Goal: Obtain resource: Download file/media

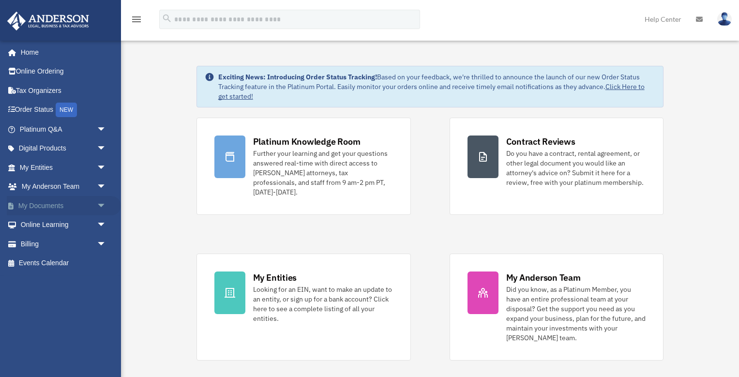
click at [101, 201] on span "arrow_drop_down" at bounding box center [106, 206] width 19 height 20
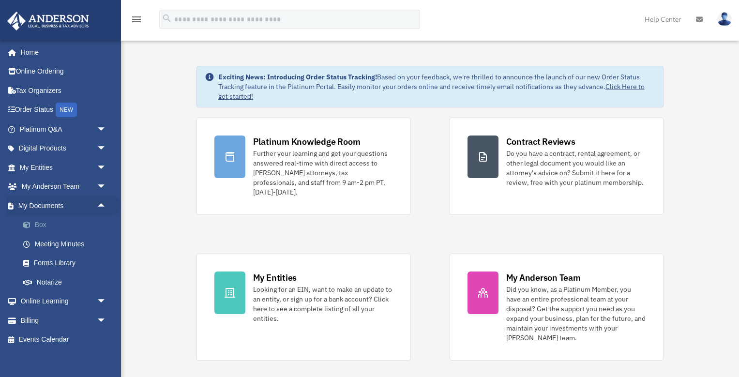
click at [39, 223] on link "Box" at bounding box center [67, 224] width 107 height 19
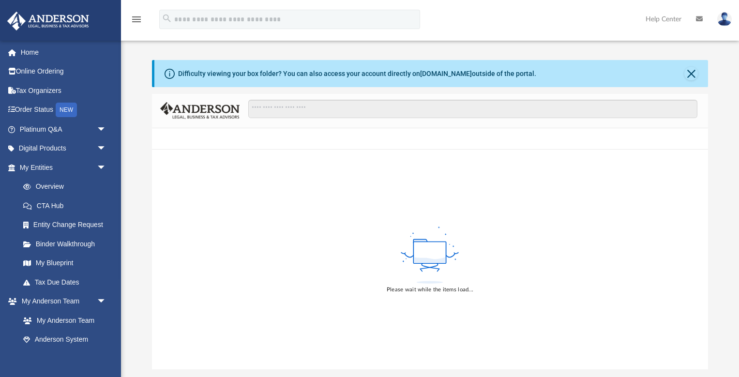
click at [144, 172] on div "Difficulty viewing your box folder? You can also access your account directly o…" at bounding box center [430, 214] width 618 height 309
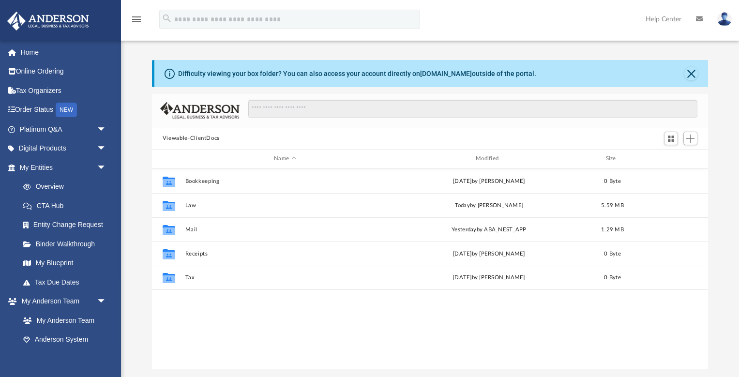
scroll to position [220, 556]
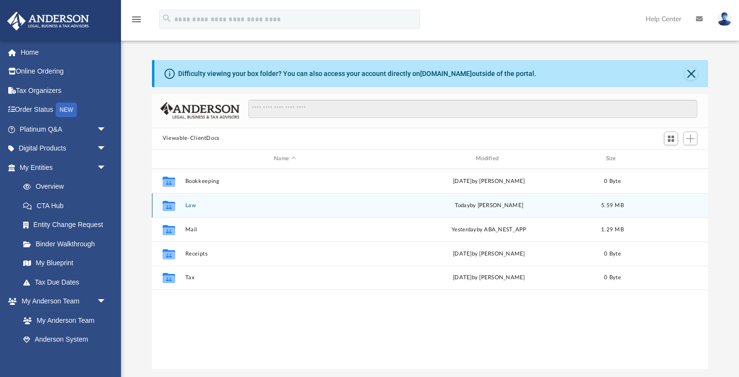
click at [190, 204] on button "Law" at bounding box center [285, 205] width 200 height 6
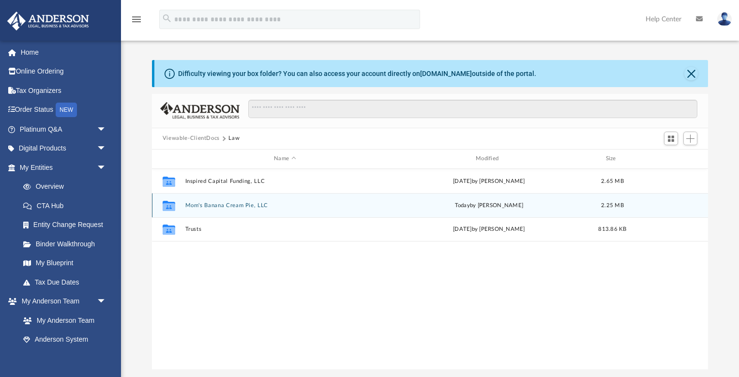
click at [207, 203] on button "Mom's Banana Cream Pie, LLC" at bounding box center [285, 205] width 200 height 6
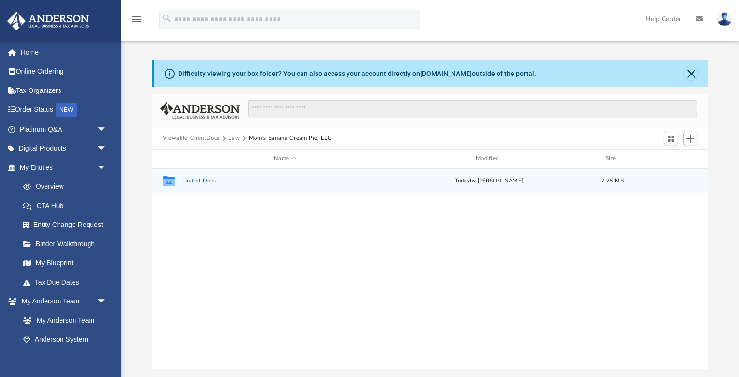
click at [204, 179] on button "Initial Docs" at bounding box center [285, 181] width 200 height 6
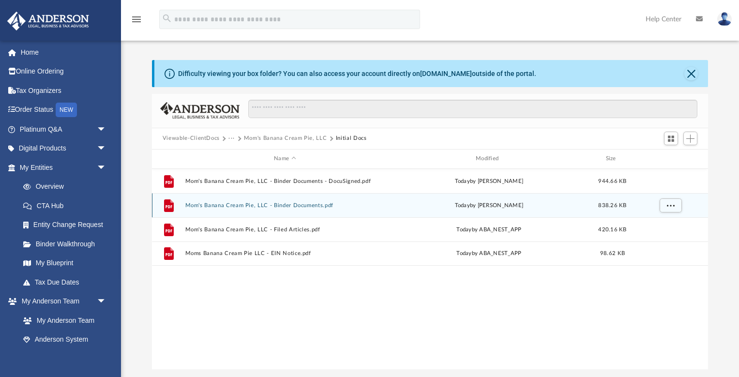
click at [226, 209] on div "File Mom's Banana Cream Pie, LLC - Binder Documents.pdf [DATE] by [PERSON_NAME]…" at bounding box center [430, 205] width 556 height 24
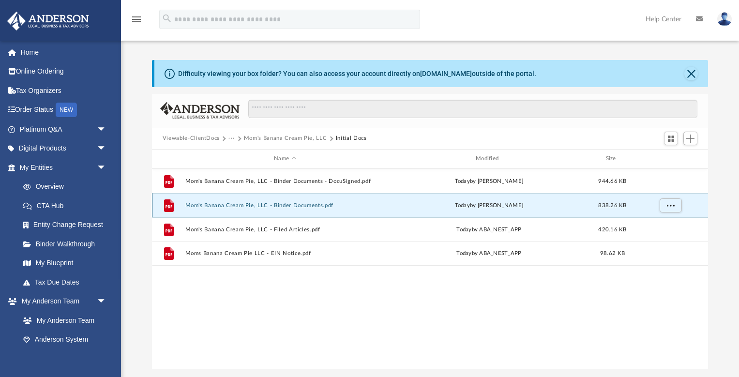
click at [230, 206] on button "Mom's Banana Cream Pie, LLC - Binder Documents.pdf" at bounding box center [285, 205] width 200 height 6
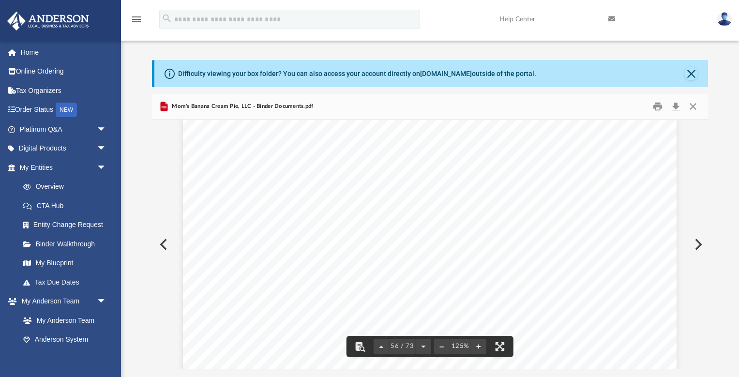
scroll to position [36119, 0]
click at [694, 108] on button "Close" at bounding box center [692, 106] width 17 height 15
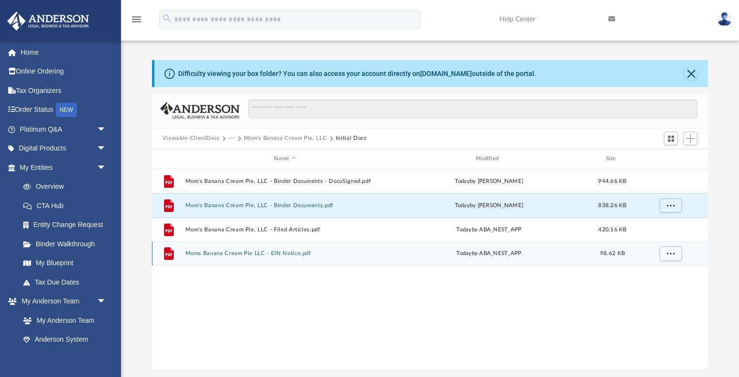
click at [289, 253] on button "Moms Banana Cream Pie LLC - EIN Notice.pdf" at bounding box center [285, 253] width 200 height 6
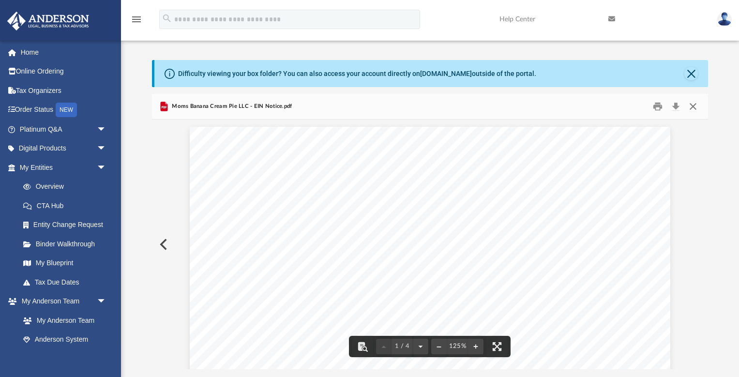
scroll to position [0, 0]
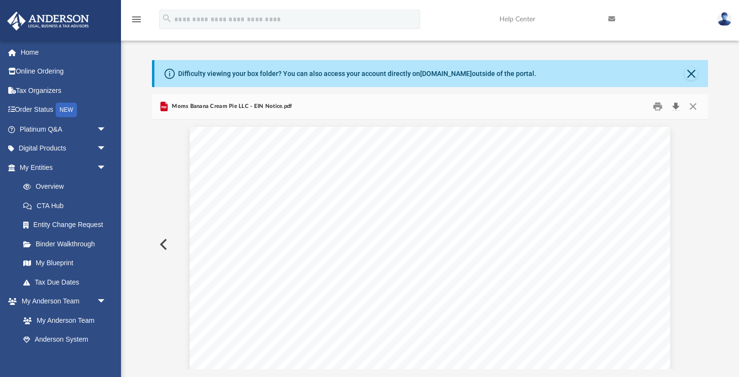
click at [675, 107] on button "Download" at bounding box center [675, 106] width 17 height 15
click at [136, 78] on div "Difficulty viewing your box folder? You can also access your account directly o…" at bounding box center [430, 214] width 618 height 309
click at [101, 164] on span "arrow_drop_down" at bounding box center [106, 168] width 19 height 20
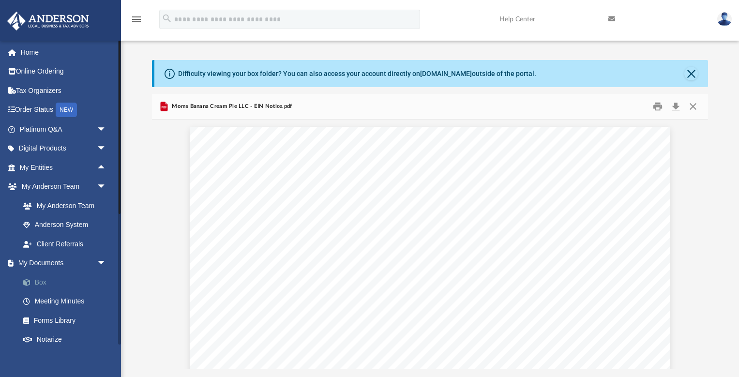
click at [39, 279] on link "Box" at bounding box center [67, 281] width 107 height 19
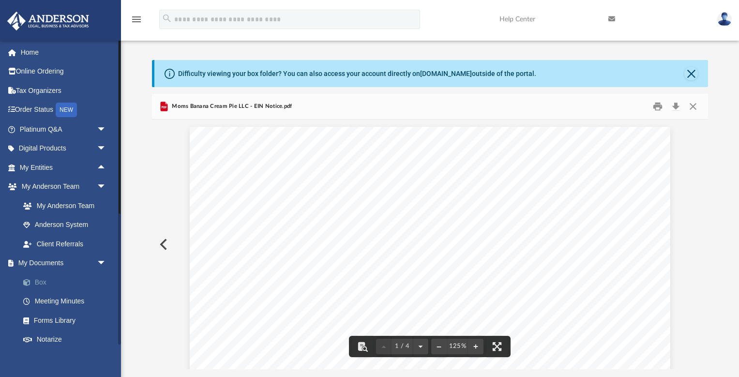
click at [41, 282] on link "Box" at bounding box center [67, 281] width 107 height 19
click at [693, 112] on button "Close" at bounding box center [692, 106] width 17 height 15
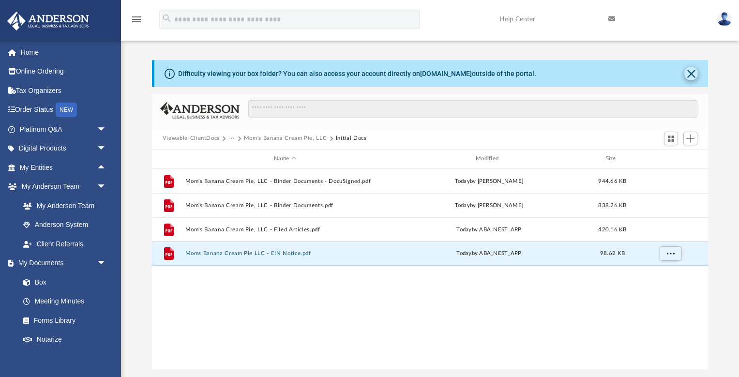
click at [692, 72] on button "Close" at bounding box center [691, 74] width 14 height 14
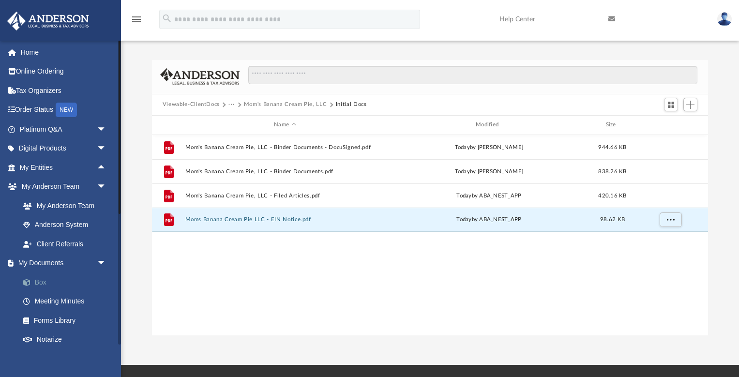
click at [37, 275] on link "Box" at bounding box center [67, 281] width 107 height 19
click at [41, 280] on link "Box" at bounding box center [67, 281] width 107 height 19
click at [101, 165] on span "arrow_drop_up" at bounding box center [106, 168] width 19 height 20
click at [58, 262] on link "My Blueprint" at bounding box center [67, 263] width 107 height 19
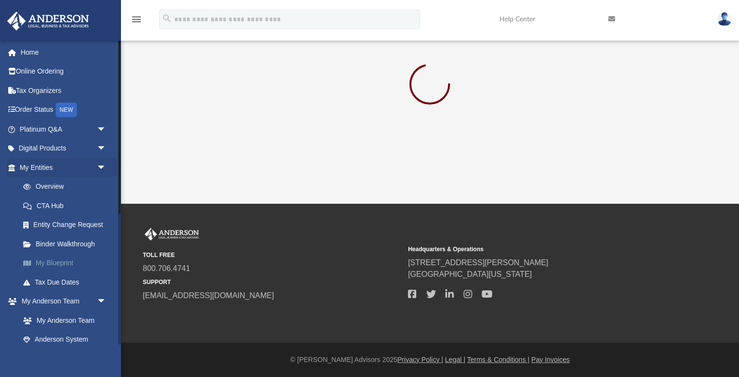
click at [59, 260] on link "My Blueprint" at bounding box center [67, 263] width 107 height 19
click at [356, 240] on div "TOLL FREE 800.706.4741 SUPPORT [EMAIL_ADDRESS][DOMAIN_NAME]" at bounding box center [272, 265] width 258 height 74
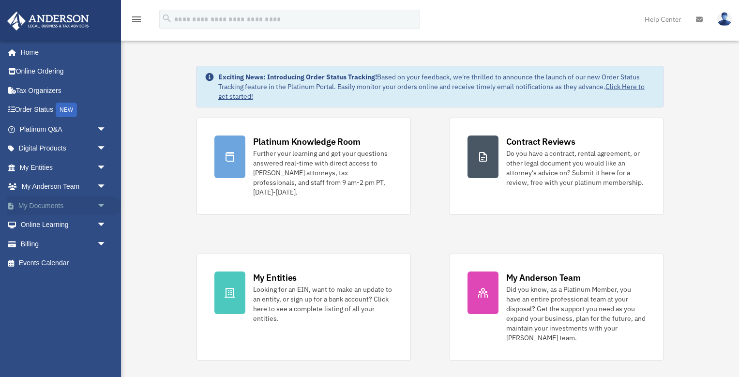
click at [102, 204] on span "arrow_drop_down" at bounding box center [106, 206] width 19 height 20
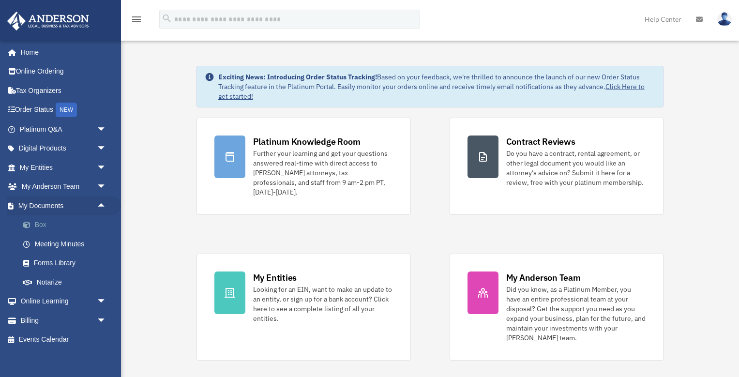
click at [41, 224] on link "Box" at bounding box center [67, 224] width 107 height 19
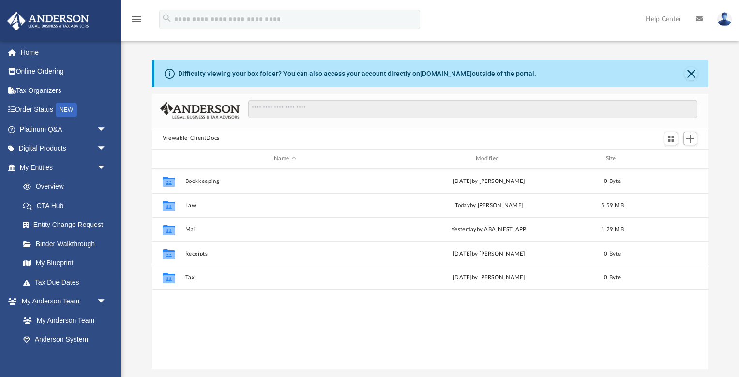
scroll to position [220, 556]
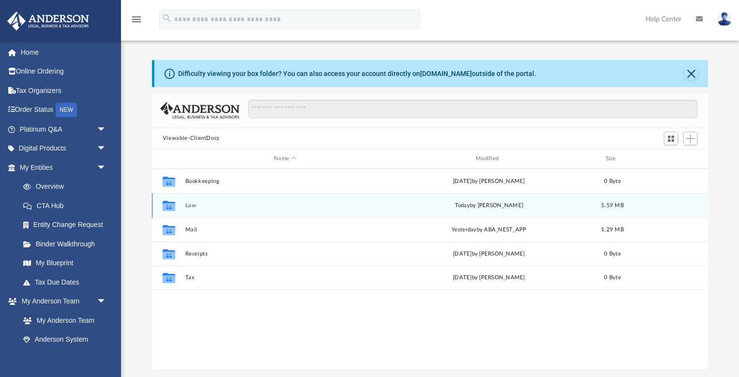
click at [191, 206] on button "Law" at bounding box center [285, 205] width 200 height 6
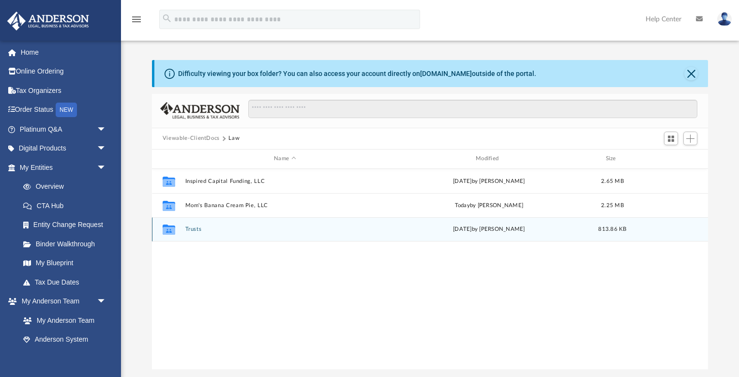
click at [194, 230] on button "Trusts" at bounding box center [285, 229] width 200 height 6
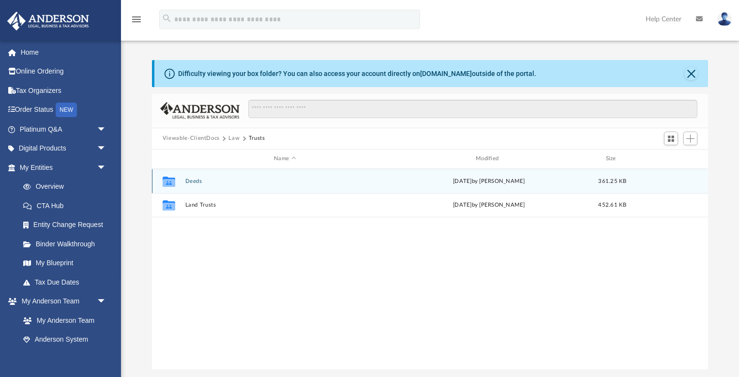
click at [196, 179] on button "Deeds" at bounding box center [285, 181] width 200 height 6
click at [236, 183] on button "Deed - 319 Carters Creek Court" at bounding box center [285, 181] width 200 height 6
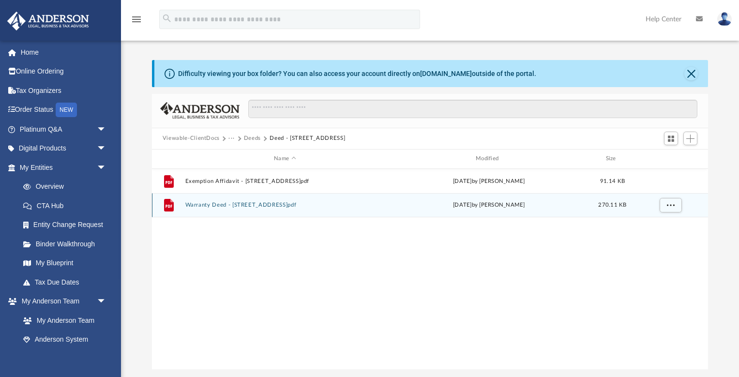
click at [290, 205] on button "Warranty Deed - 319 Carters Creek Court.pdf" at bounding box center [285, 205] width 200 height 6
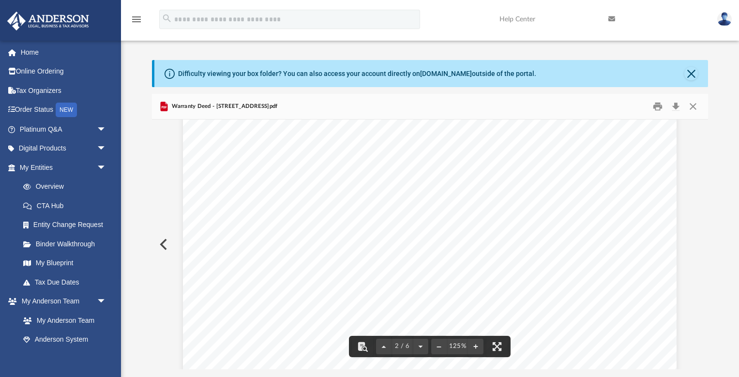
scroll to position [1022, 0]
click at [693, 105] on button "Close" at bounding box center [692, 106] width 17 height 15
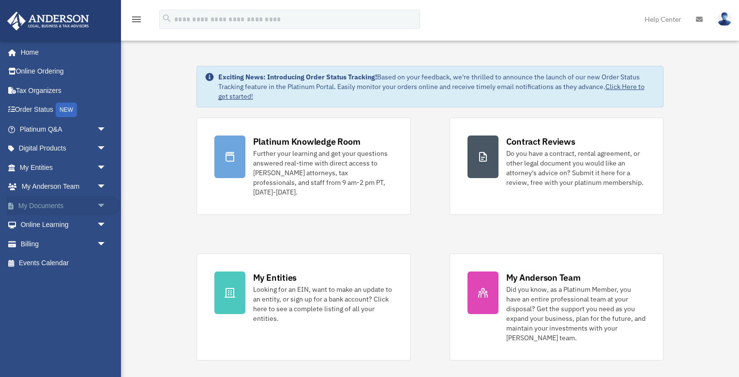
click at [101, 203] on span "arrow_drop_down" at bounding box center [106, 206] width 19 height 20
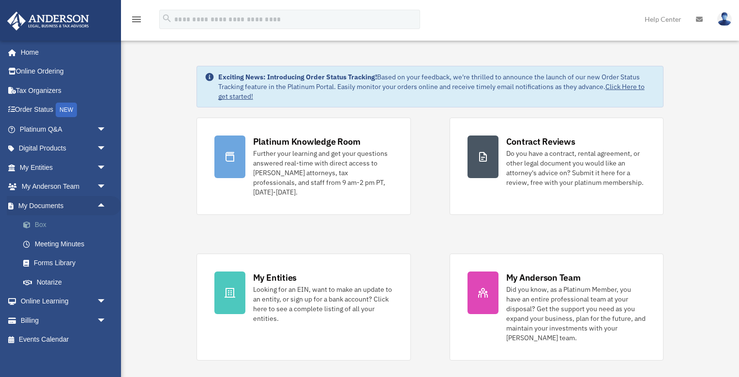
click at [42, 223] on link "Box" at bounding box center [67, 224] width 107 height 19
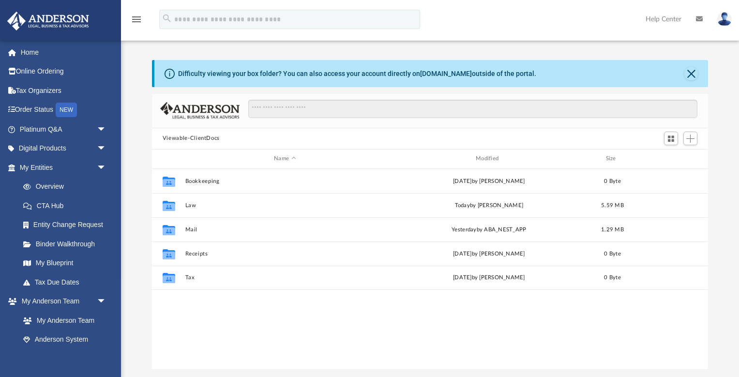
scroll to position [220, 556]
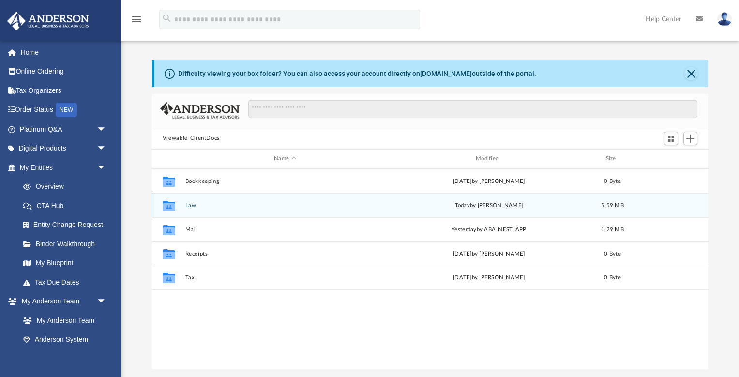
click at [192, 207] on button "Law" at bounding box center [285, 205] width 200 height 6
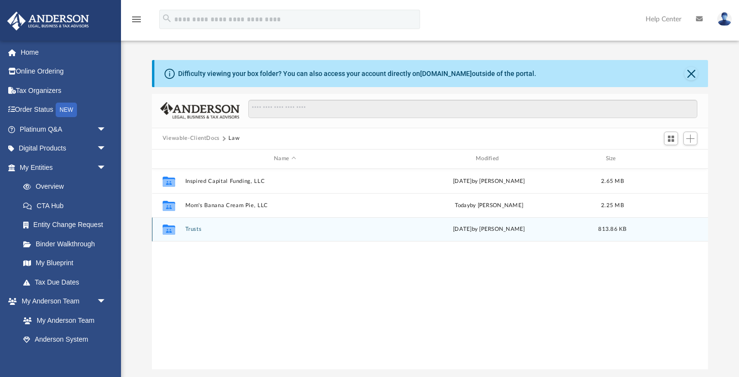
click at [195, 226] on button "Trusts" at bounding box center [285, 229] width 200 height 6
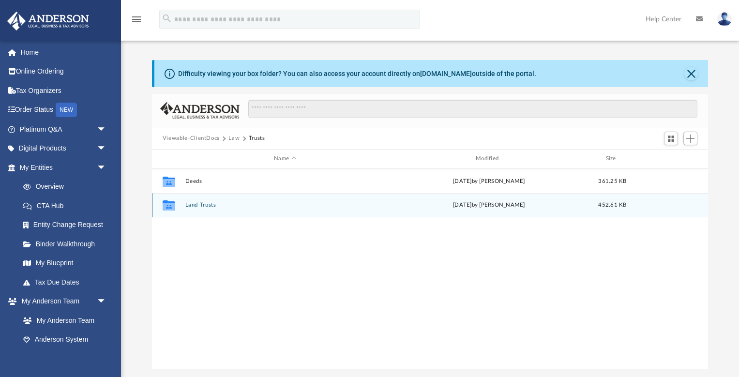
click at [201, 207] on button "Land Trusts" at bounding box center [285, 205] width 200 height 6
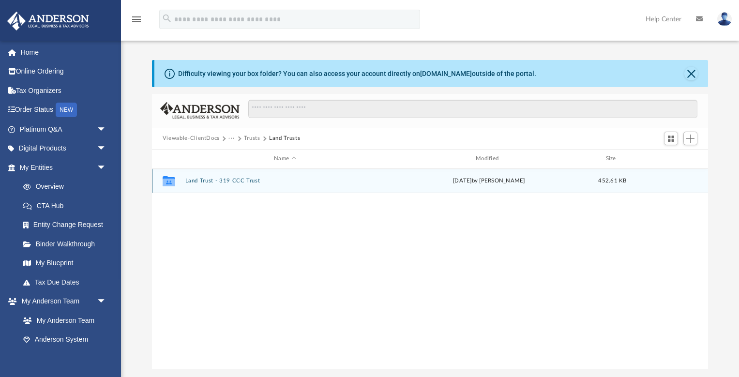
click at [243, 180] on button "Land Trust - 319 CCC Trust" at bounding box center [285, 181] width 200 height 6
click at [278, 178] on button "Signed Trust Docs (319 CCC Trust).pdf" at bounding box center [285, 181] width 200 height 6
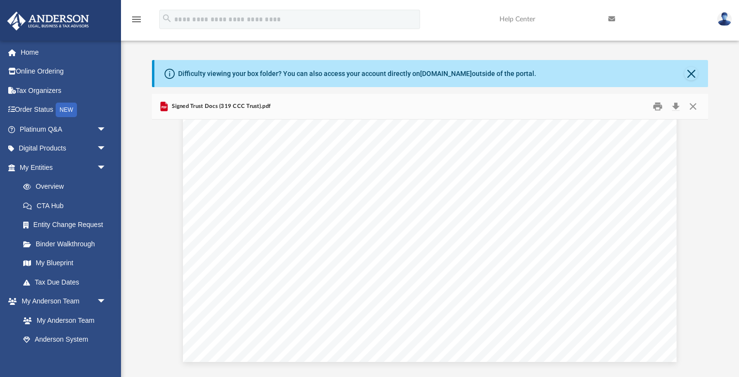
scroll to position [0, 0]
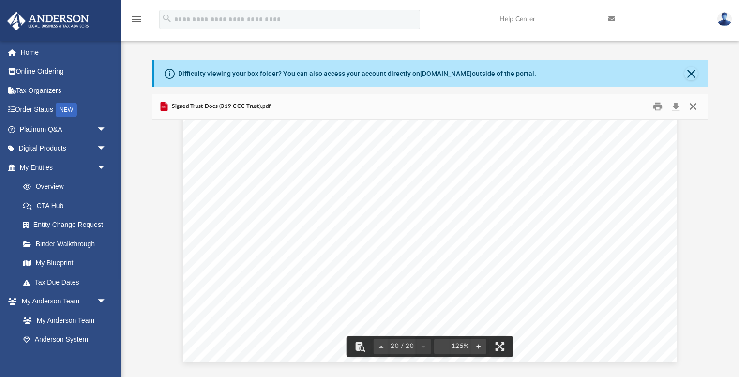
click at [693, 106] on button "Close" at bounding box center [692, 106] width 17 height 15
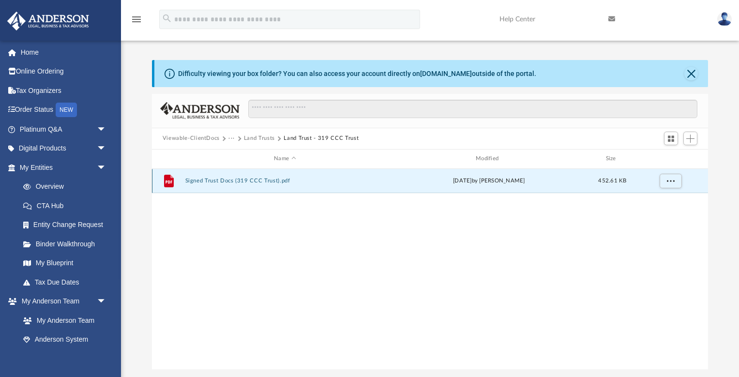
click at [245, 182] on button "Signed Trust Docs (319 CCC Trust).pdf" at bounding box center [285, 181] width 200 height 6
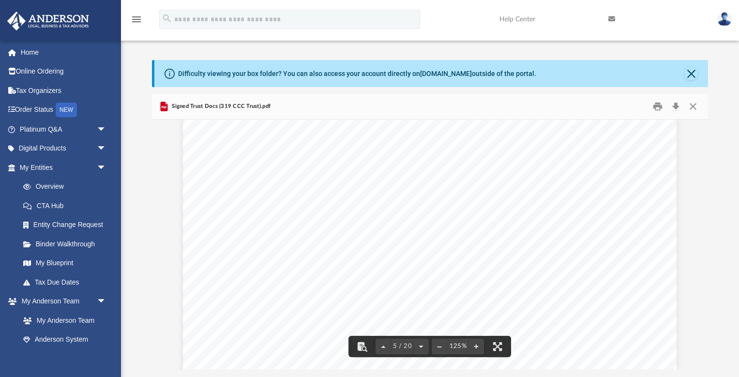
scroll to position [2946, 0]
click at [696, 109] on button "Close" at bounding box center [692, 106] width 17 height 15
